Goal: Register for event/course

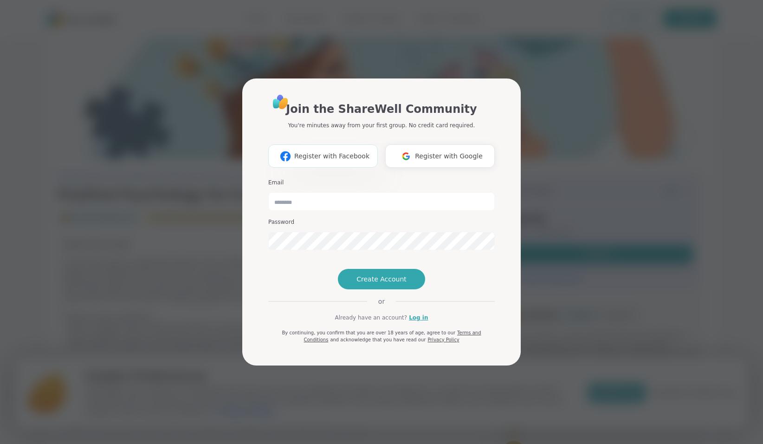
click at [337, 151] on span "Register with Facebook" at bounding box center [331, 156] width 75 height 10
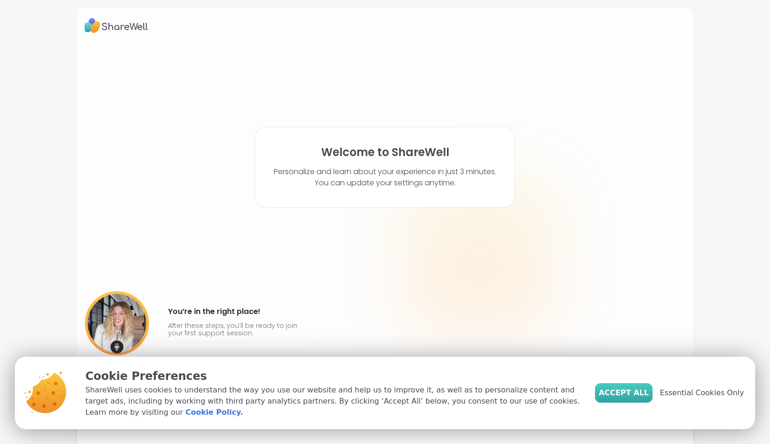
click at [621, 391] on span "Accept All" at bounding box center [624, 392] width 50 height 11
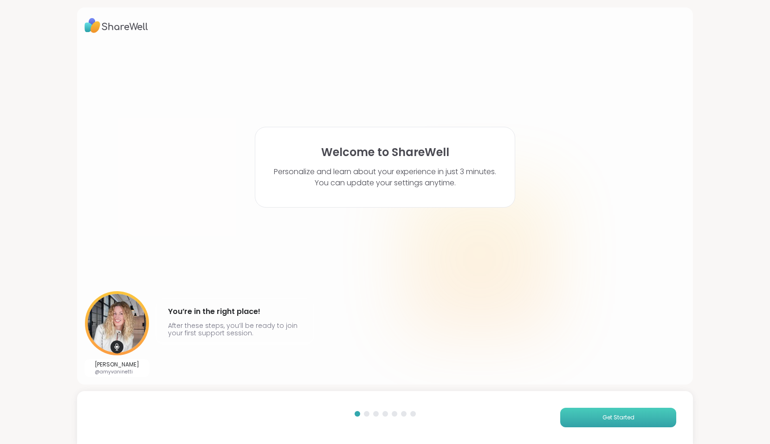
click at [601, 412] on button "Get Started" at bounding box center [618, 418] width 116 height 20
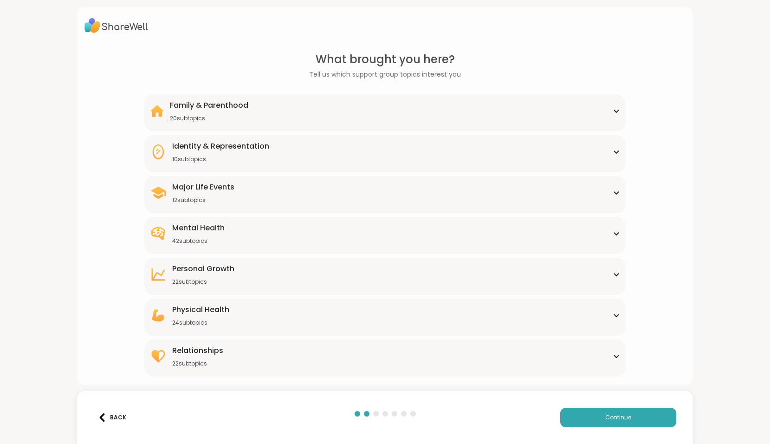
scroll to position [7, 0]
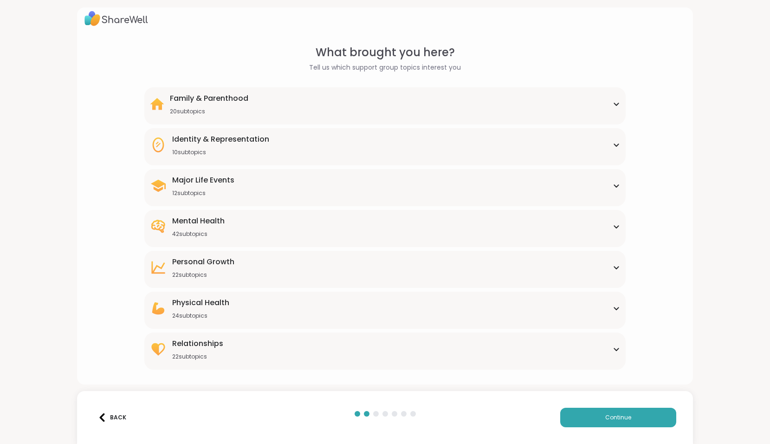
click at [613, 306] on icon at bounding box center [616, 308] width 7 height 5
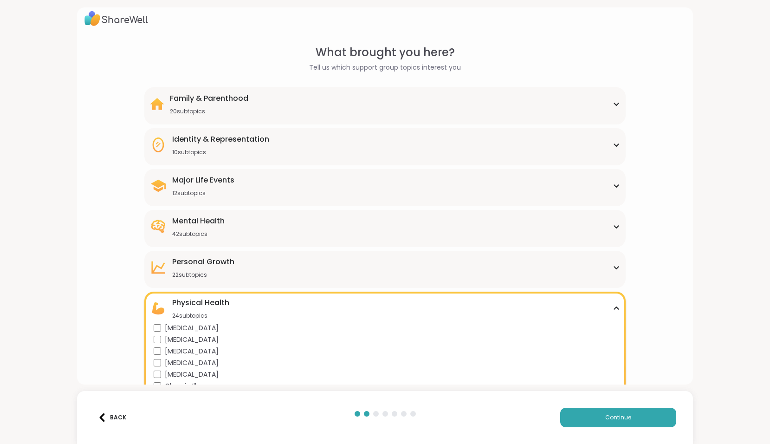
click at [613, 103] on icon at bounding box center [616, 104] width 7 height 5
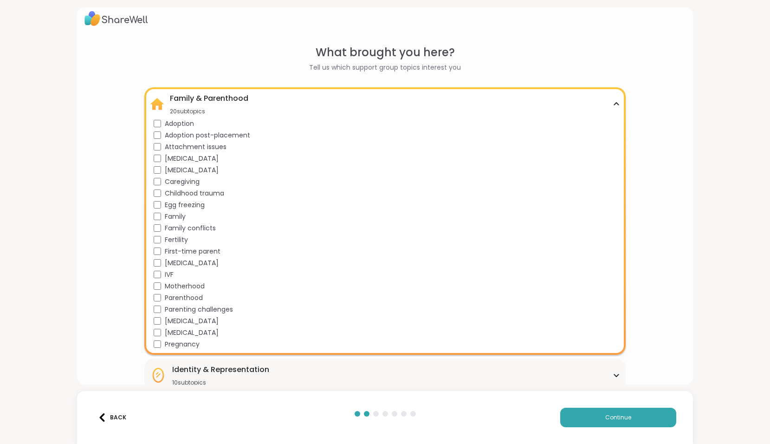
click at [613, 102] on icon at bounding box center [616, 104] width 7 height 5
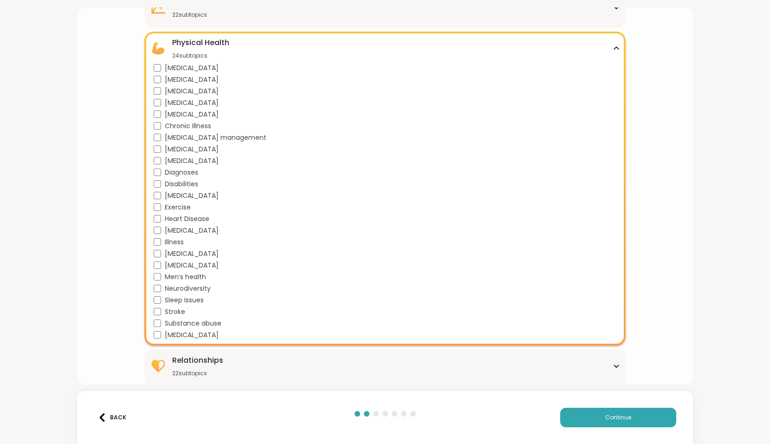
scroll to position [269, 0]
click at [610, 417] on span "Continue" at bounding box center [619, 417] width 26 height 8
